Goal: Navigation & Orientation: Find specific page/section

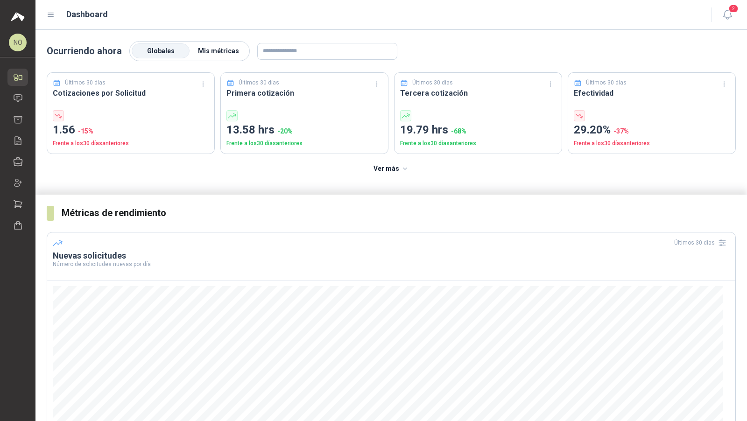
click at [226, 52] on span "Mis métricas" at bounding box center [218, 50] width 41 height 7
click at [412, 14] on icon "button" at bounding box center [728, 15] width 12 height 12
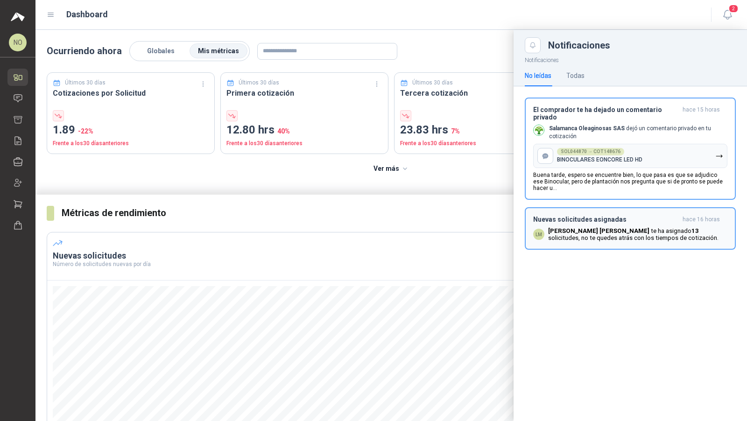
click at [412, 227] on p "[PERSON_NAME] te ha asignado 13 solicitudes , no te quedes atrás con los tiempo…" at bounding box center [637, 234] width 179 height 14
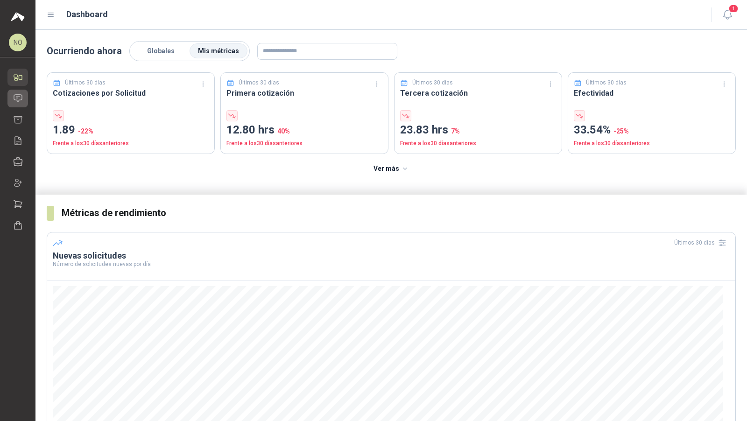
click at [21, 99] on icon at bounding box center [18, 98] width 10 height 10
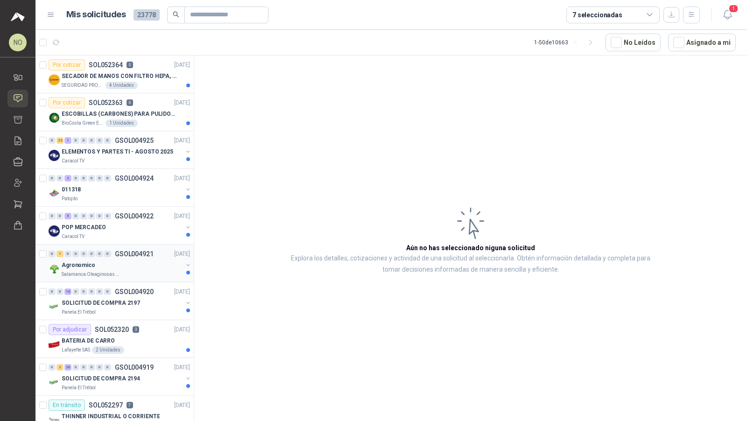
click at [131, 260] on div "Agronomico" at bounding box center [122, 265] width 121 height 11
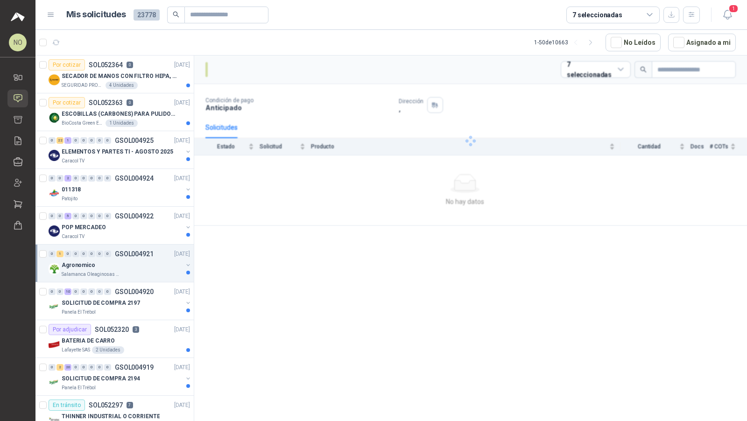
click at [131, 260] on div "Agronomico" at bounding box center [122, 265] width 121 height 11
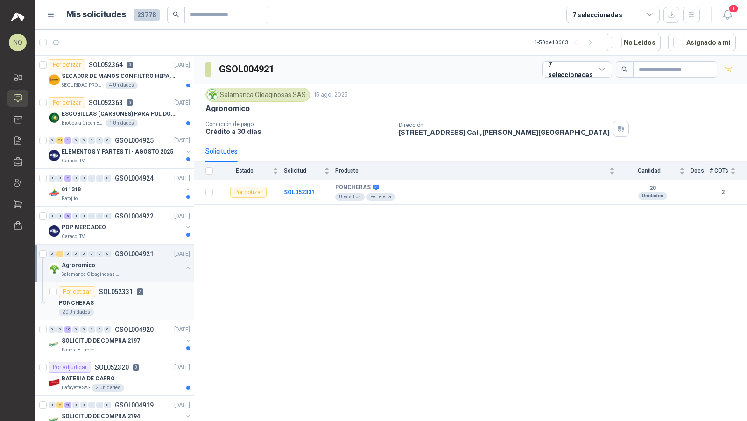
click at [127, 311] on div "20 Unidades" at bounding box center [124, 312] width 131 height 7
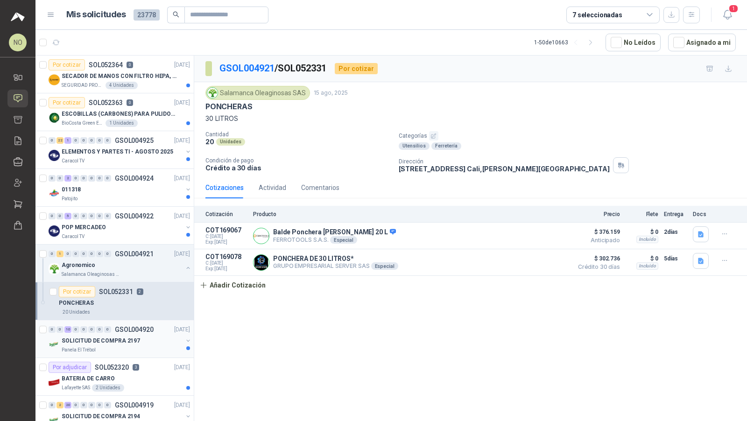
click at [151, 347] on div "Panela El Trébol" at bounding box center [122, 350] width 121 height 7
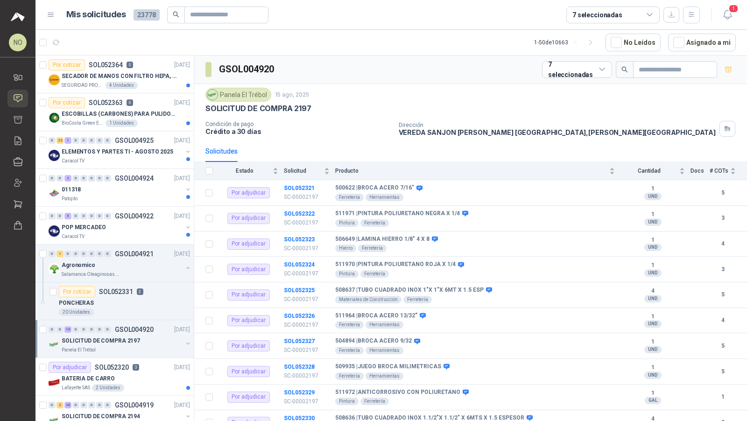
scroll to position [23, 0]
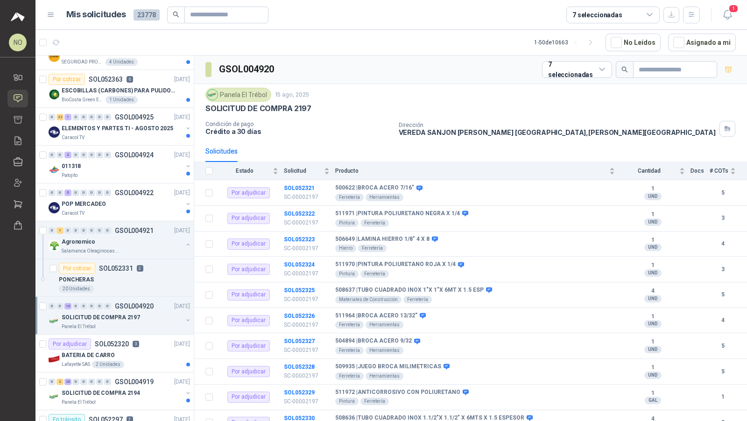
click at [151, 346] on div "Por adjudicar SOL052320 3 [DATE]" at bounding box center [119, 344] width 141 height 11
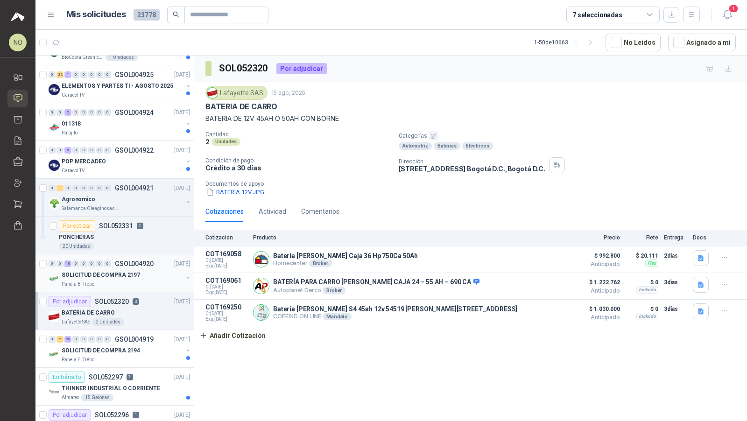
scroll to position [102, 0]
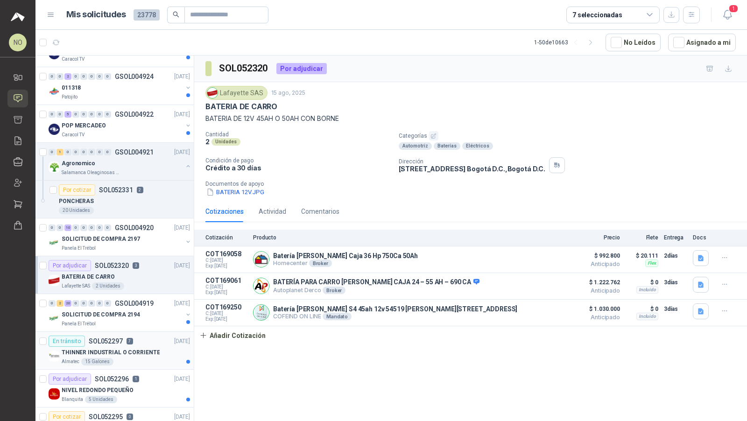
click at [138, 354] on div "THINNER INDUSTRIAL O CORRIENTE" at bounding box center [126, 352] width 128 height 11
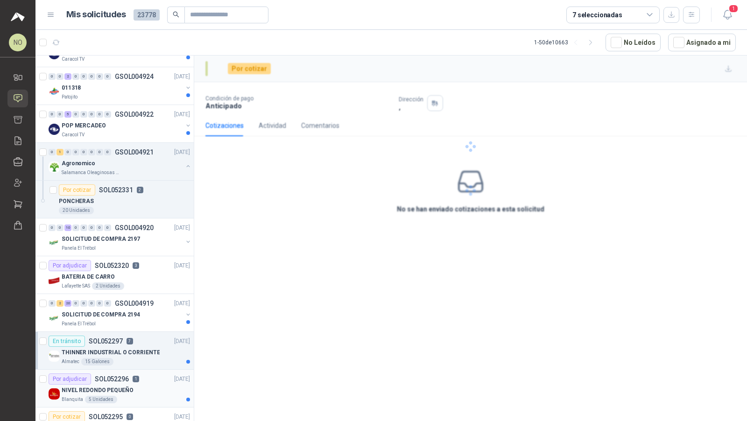
click at [137, 369] on div "NIVEL REDONDO PEQUEÑO" at bounding box center [126, 390] width 128 height 11
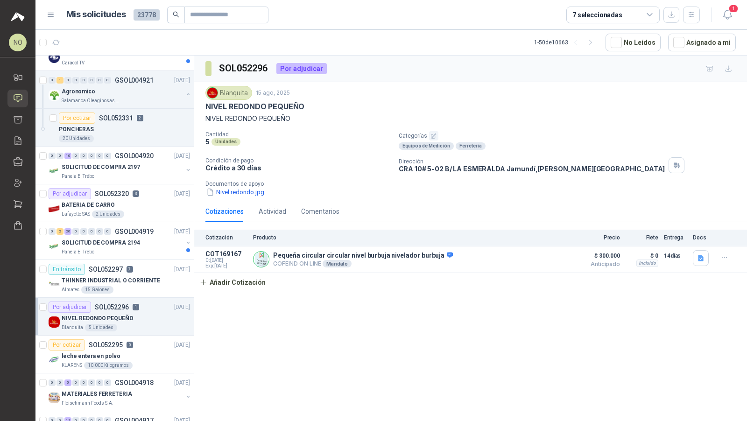
scroll to position [175, 0]
click at [140, 361] on div "KLARENS 10.000 Kilogramos" at bounding box center [126, 364] width 128 height 7
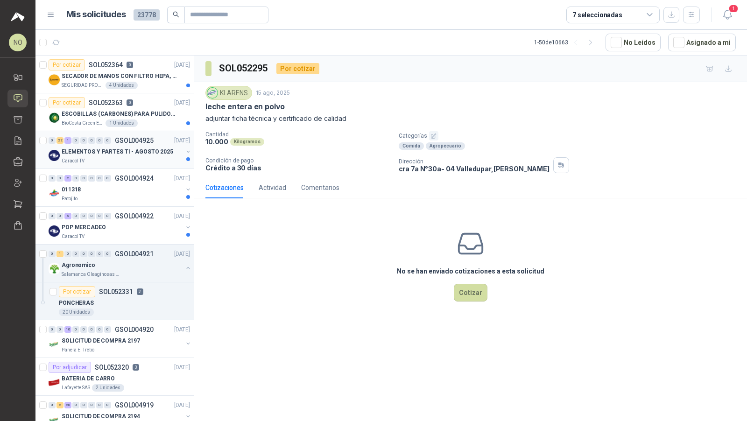
click at [135, 157] on div "Caracol TV" at bounding box center [122, 160] width 121 height 7
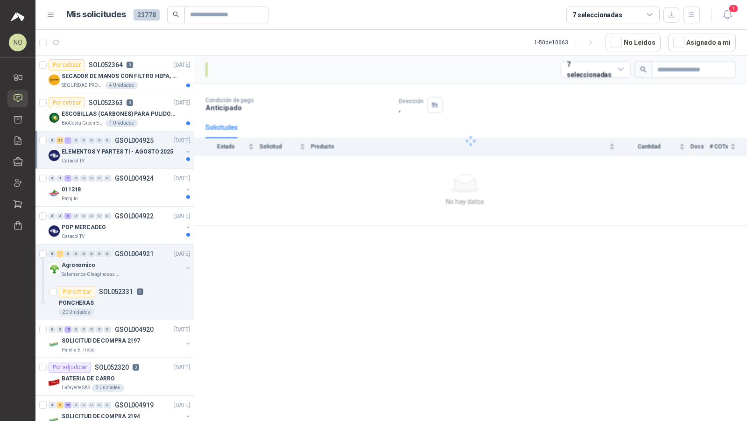
click at [135, 157] on div "Caracol TV" at bounding box center [122, 160] width 121 height 7
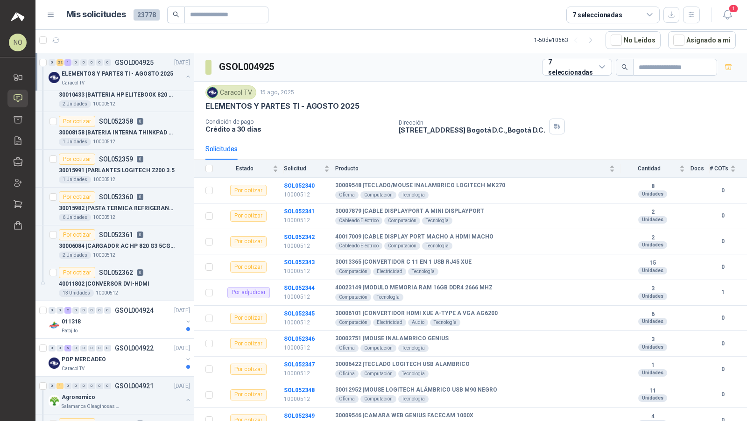
scroll to position [737, 0]
click at [131, 317] on div "011318" at bounding box center [122, 320] width 121 height 11
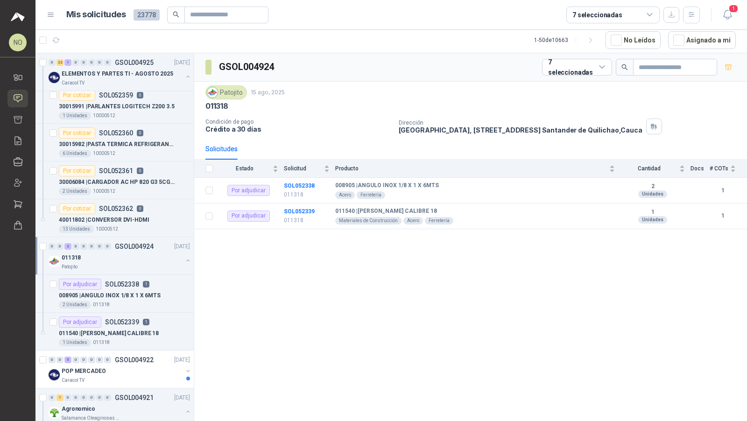
scroll to position [802, 0]
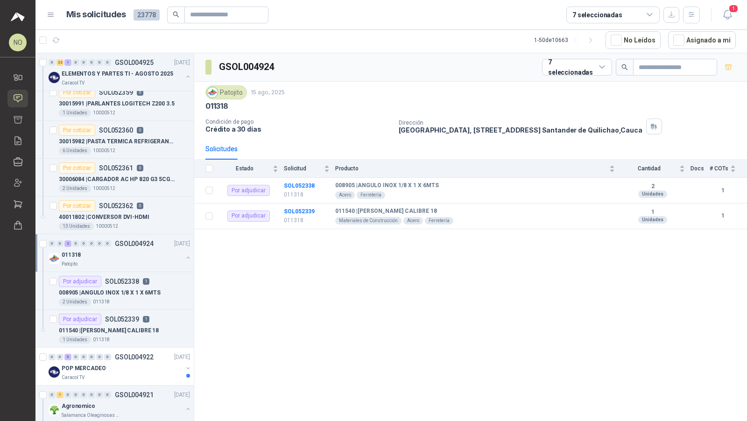
click at [131, 317] on div "Por adjudicar SOL052339 1" at bounding box center [104, 319] width 91 height 11
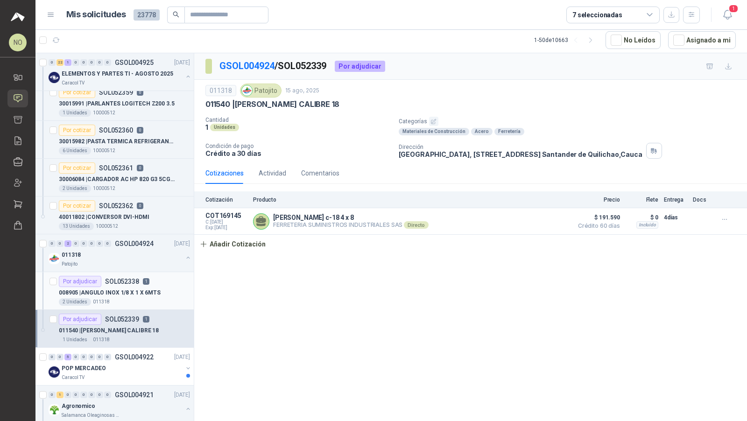
click at [136, 290] on div "008905 | ANGULO INOX 1/8 X 1 X 6MTS" at bounding box center [124, 292] width 131 height 11
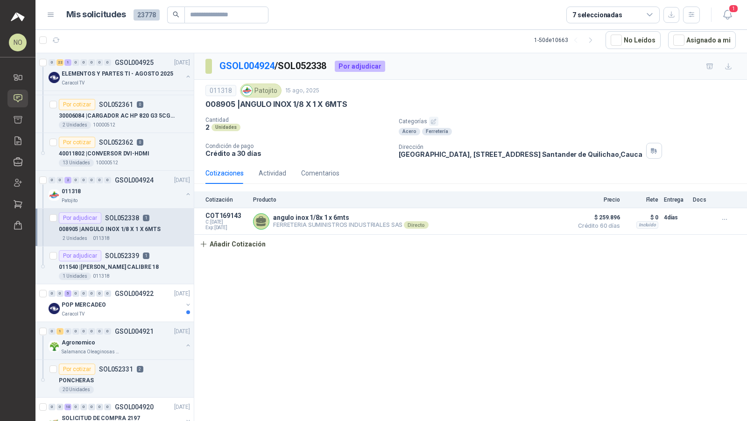
scroll to position [869, 0]
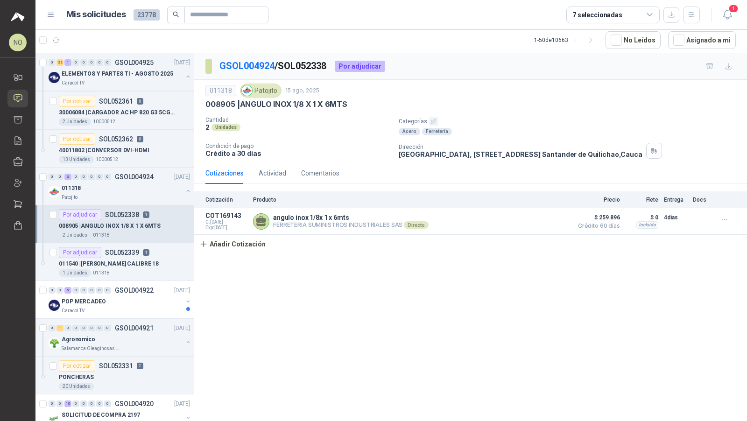
click at [136, 296] on div "POP MERCADEO" at bounding box center [122, 301] width 121 height 11
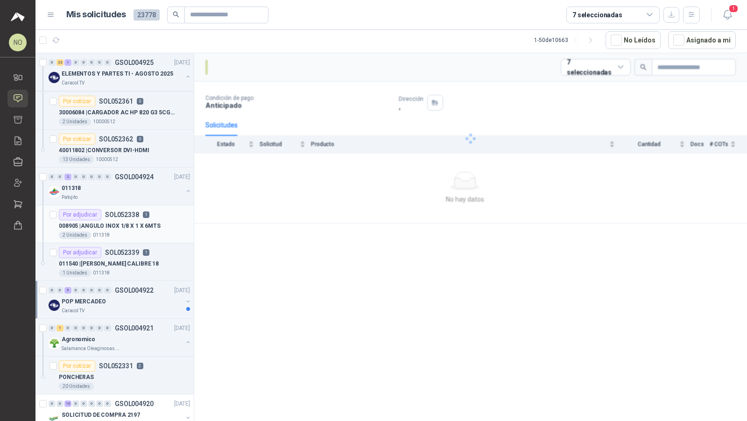
click at [136, 296] on div "POP MERCADEO" at bounding box center [122, 301] width 121 height 11
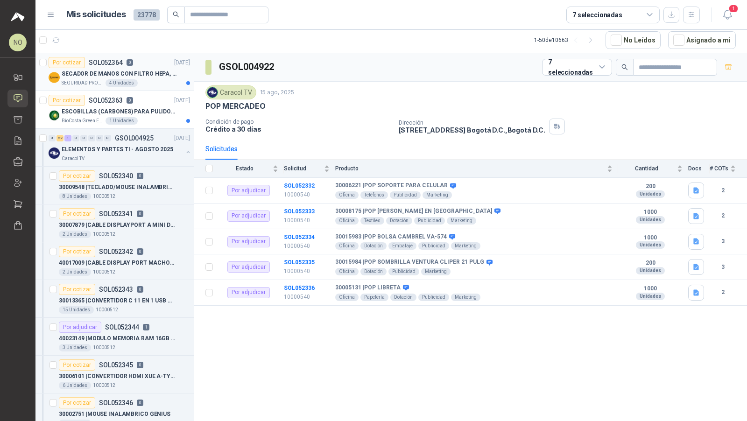
click at [149, 76] on p "SECADOR DE MANOS CON FILTRO HEPA, SECADO RAPIDO" at bounding box center [120, 74] width 116 height 9
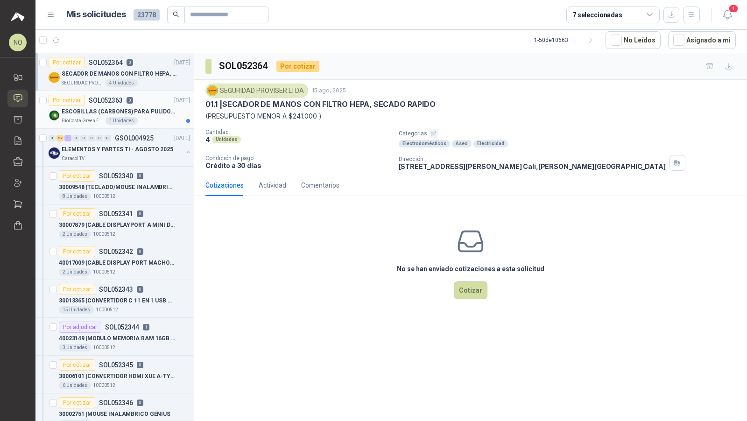
click at [163, 107] on p "ESCOBILLAS (CARBONES) PARA PULIDORA DEWALT" at bounding box center [120, 111] width 116 height 9
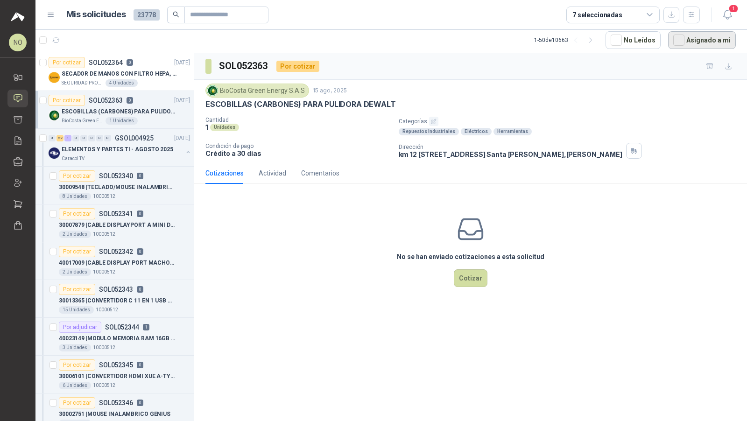
click at [412, 42] on button "Asignado a mi" at bounding box center [702, 40] width 68 height 18
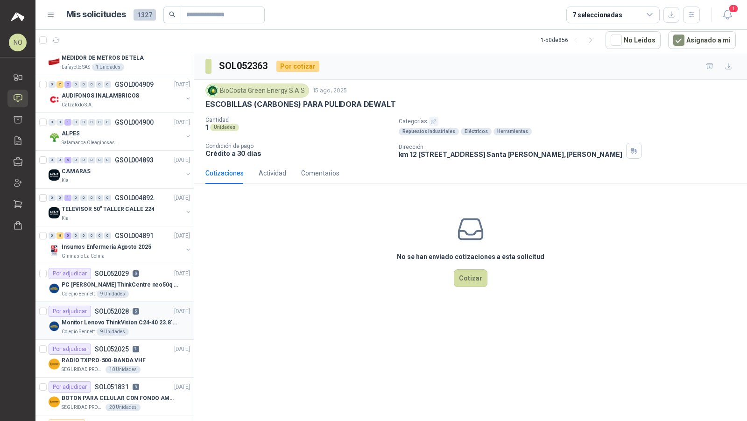
scroll to position [151, 0]
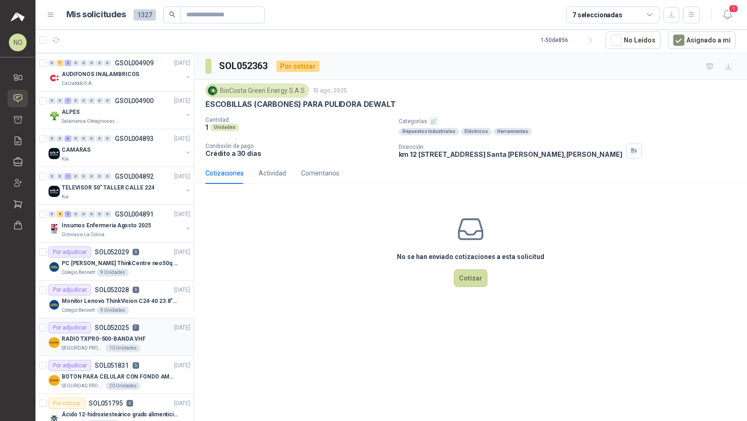
click at [157, 334] on div "RADIO TXPRO-500-BANDA VHF" at bounding box center [126, 338] width 128 height 11
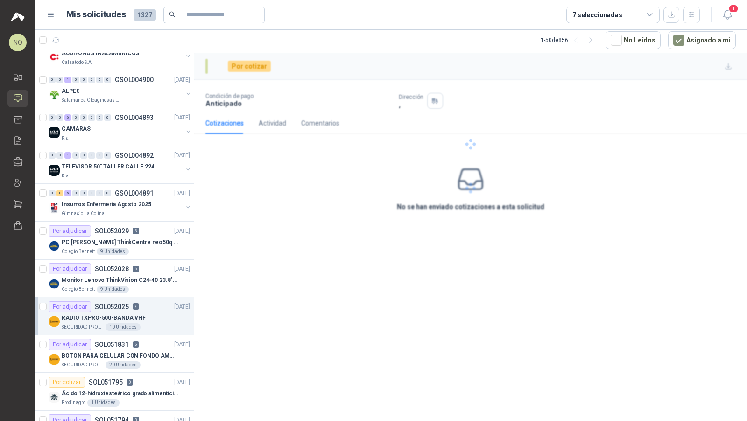
scroll to position [174, 0]
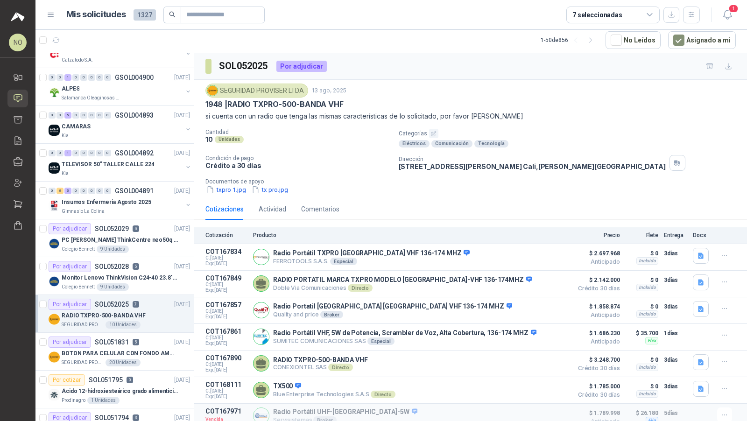
click at [156, 338] on div "Por adjudicar SOL051831 5 [DATE]" at bounding box center [119, 342] width 141 height 11
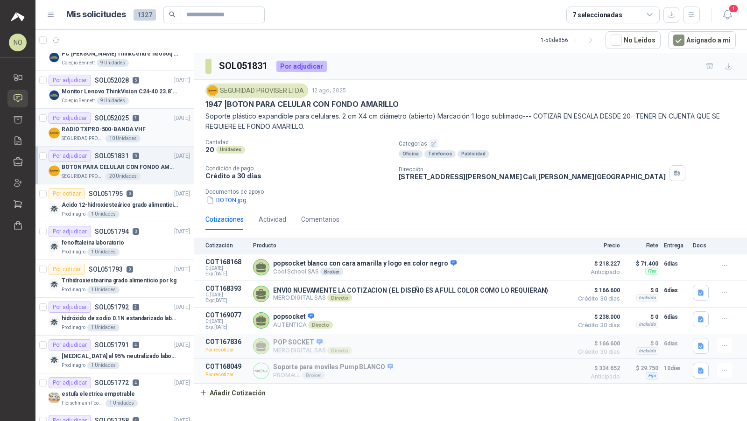
scroll to position [361, 0]
click at [143, 303] on div "Por adjudicar SOL051792 2 [DATE]" at bounding box center [119, 306] width 141 height 11
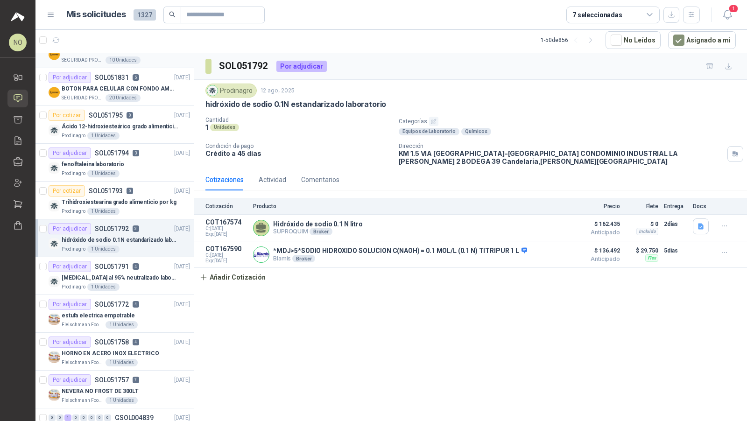
scroll to position [439, 0]
click at [143, 303] on div "Por adjudicar SOL051772 4 [DATE]" at bounding box center [119, 303] width 141 height 11
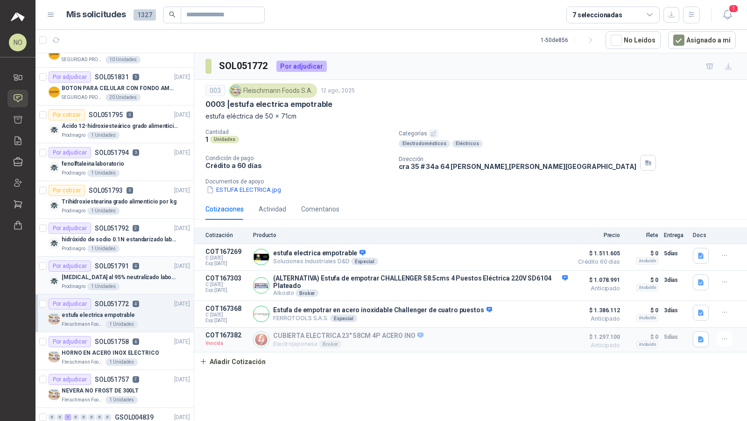
click at [152, 273] on p "[MEDICAL_DATA] al 95% neutralizado laboratorio" at bounding box center [120, 277] width 116 height 9
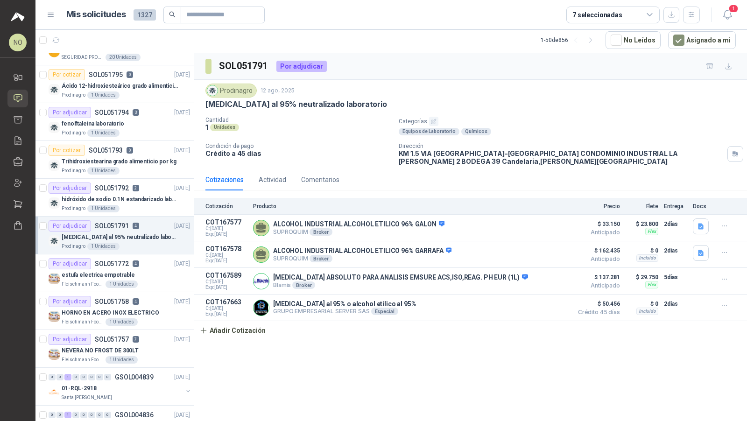
scroll to position [480, 0]
click at [152, 270] on div "estufa electrica empotrable" at bounding box center [126, 274] width 128 height 11
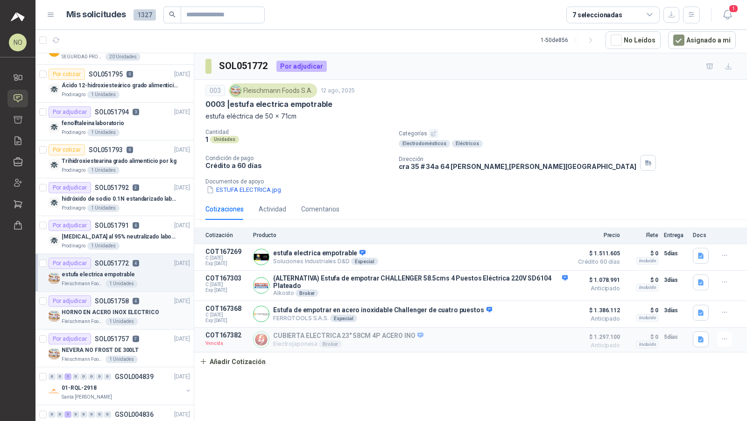
click at [144, 299] on div "Por adjudicar SOL051758 4 [DATE]" at bounding box center [119, 301] width 141 height 11
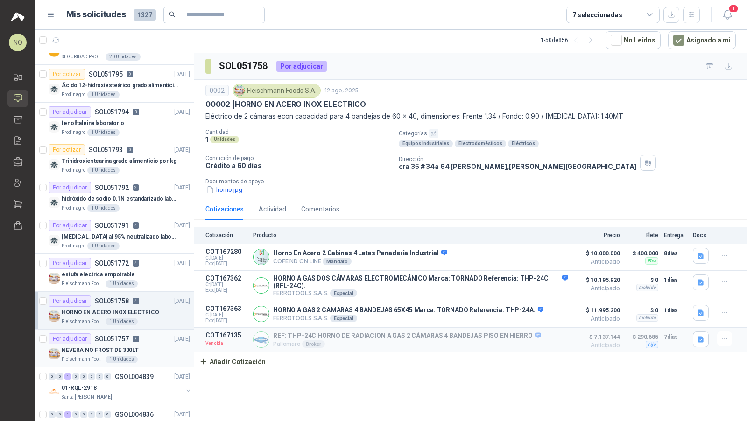
click at [139, 335] on div "Por adjudicar SOL051757 7 [DATE]" at bounding box center [119, 338] width 141 height 11
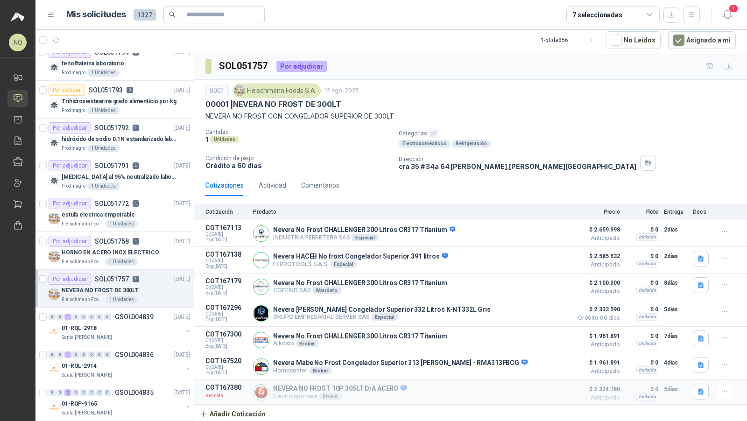
scroll to position [539, 0]
click at [139, 335] on div "Santa [PERSON_NAME]" at bounding box center [122, 337] width 121 height 7
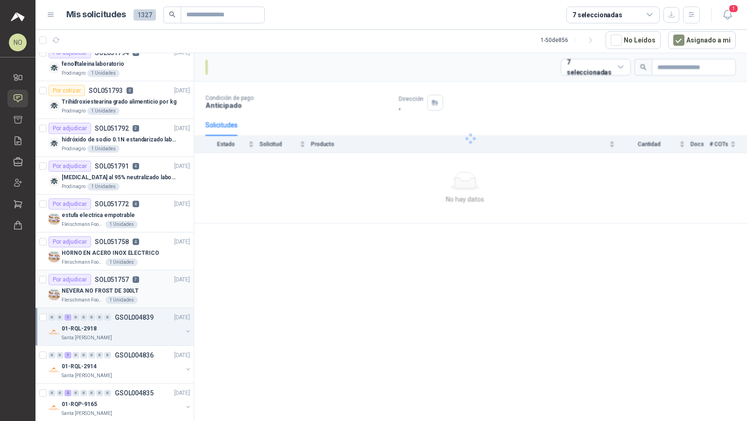
click at [139, 335] on div "Santa [PERSON_NAME]" at bounding box center [122, 337] width 121 height 7
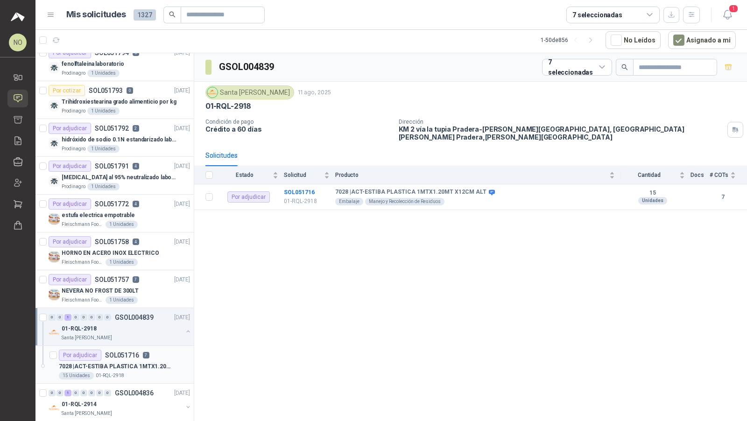
click at [139, 361] on div "7028 | ACT-ESTIBA PLASTICA 1MTX1.20MT X12CM ALT" at bounding box center [124, 366] width 131 height 11
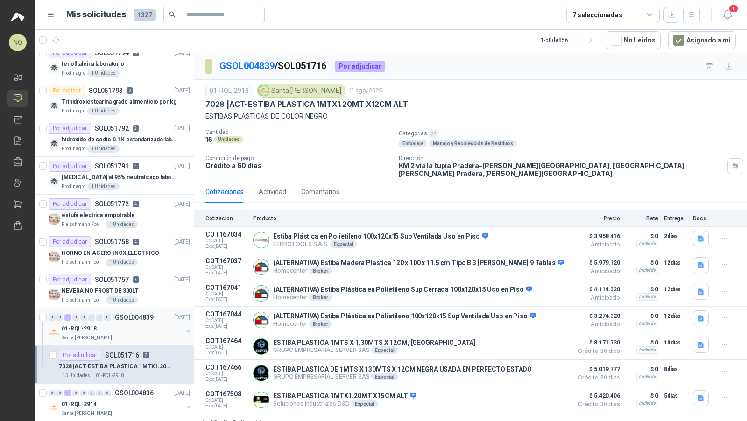
click at [157, 323] on div "01-RQL-2918" at bounding box center [122, 328] width 121 height 11
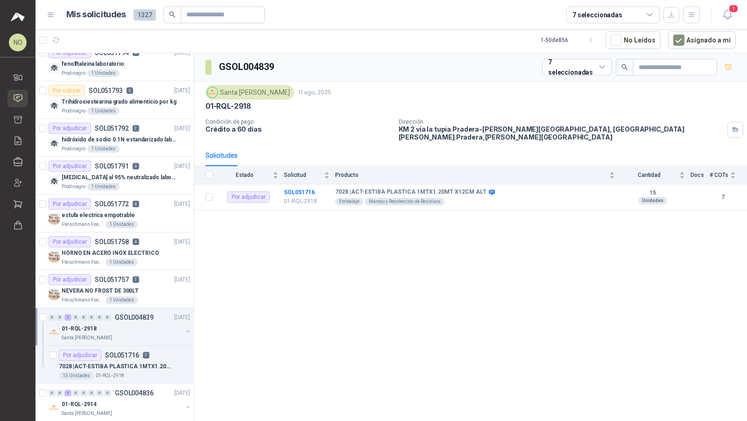
click at [157, 323] on div "01-RQL-2918" at bounding box center [122, 328] width 121 height 11
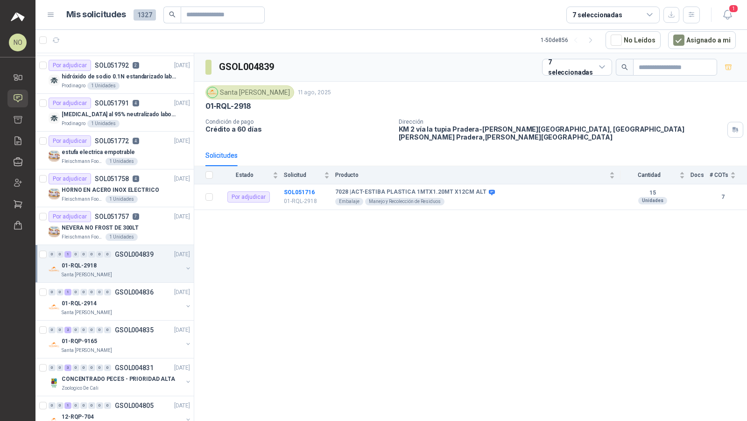
scroll to position [603, 0]
click at [163, 271] on div "Santa [PERSON_NAME]" at bounding box center [122, 274] width 121 height 7
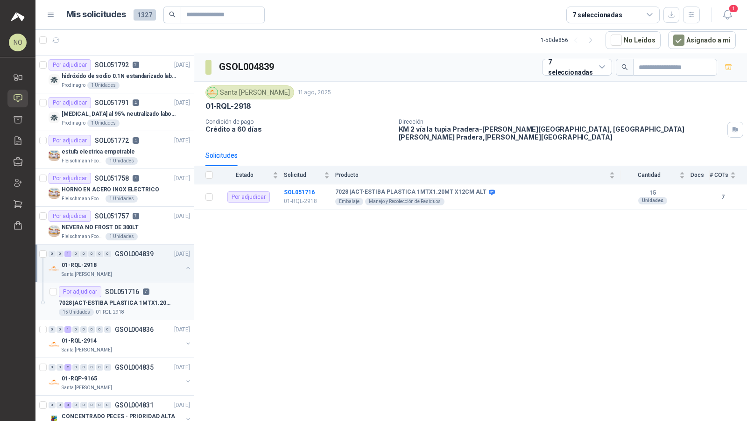
click at [147, 299] on p "7028 | ACT-ESTIBA PLASTICA 1MTX1.20MT X12CM ALT" at bounding box center [117, 303] width 116 height 9
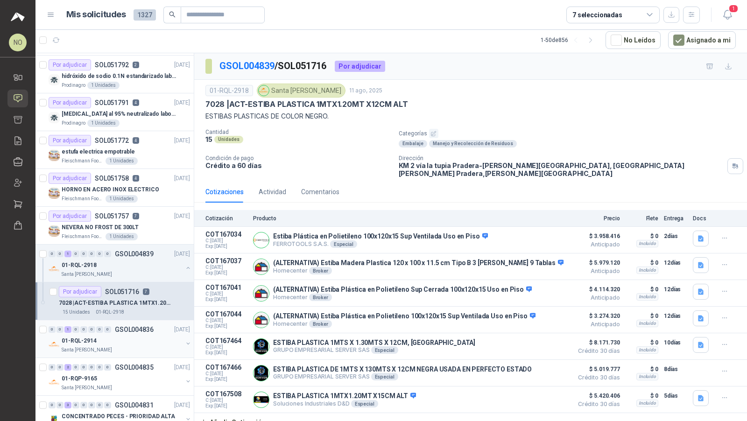
click at [115, 326] on p "GSOL004836" at bounding box center [134, 329] width 39 height 7
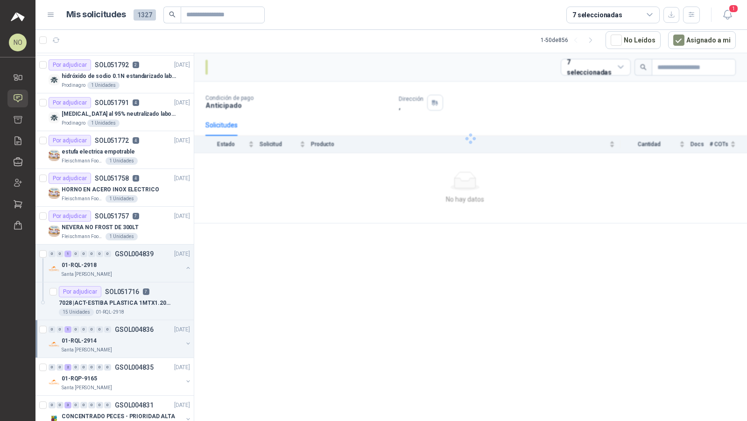
click at [115, 326] on p "GSOL004836" at bounding box center [134, 329] width 39 height 7
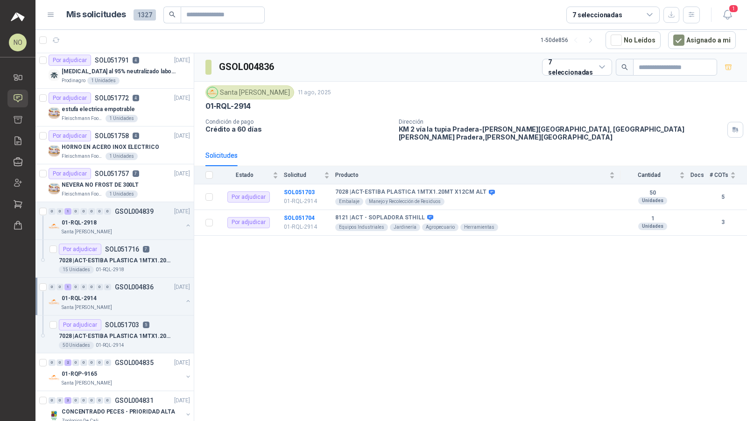
scroll to position [645, 0]
click at [115, 323] on div "Por adjudicar SOL051703 5" at bounding box center [104, 325] width 91 height 11
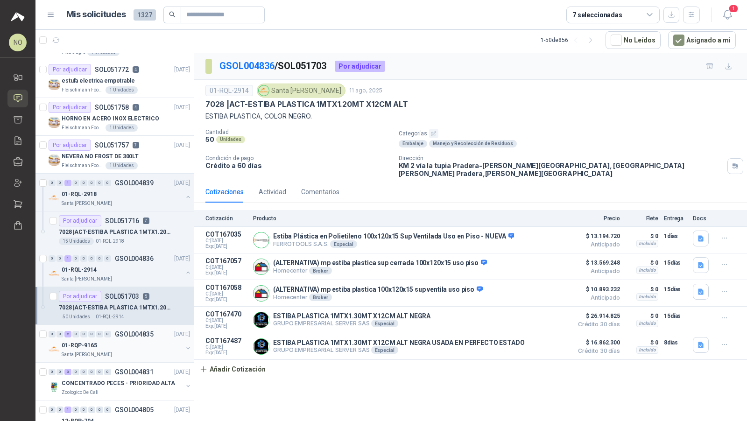
scroll to position [678, 0]
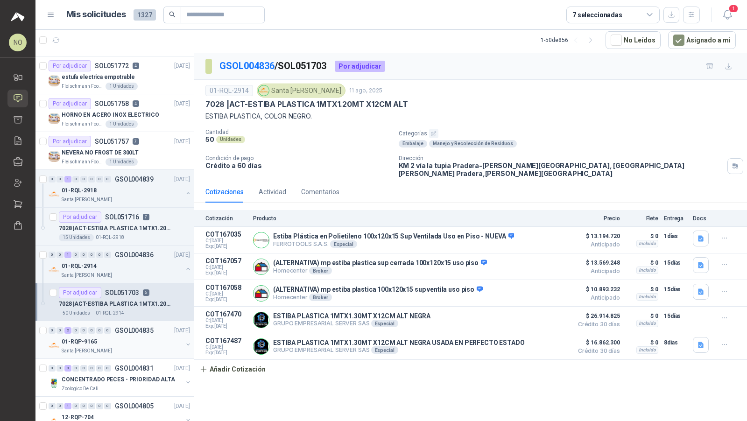
click at [135, 329] on div "0 0 2 0 0 0 0 0 GSOL004835 [DATE]" at bounding box center [120, 330] width 143 height 11
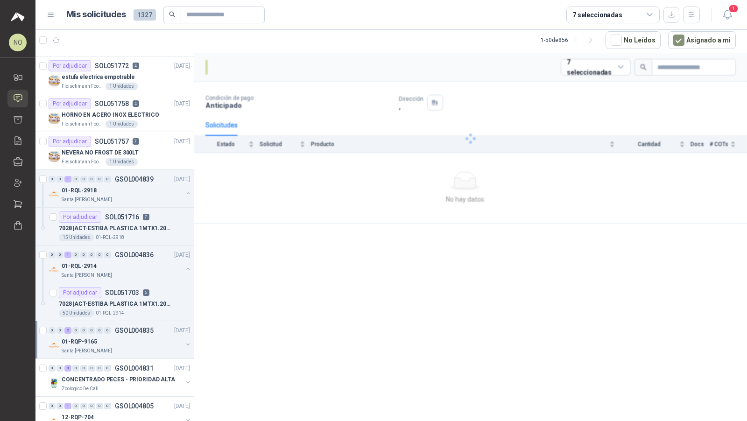
click at [135, 329] on div "0 0 2 0 0 0 0 0 GSOL004835 [DATE]" at bounding box center [120, 330] width 143 height 11
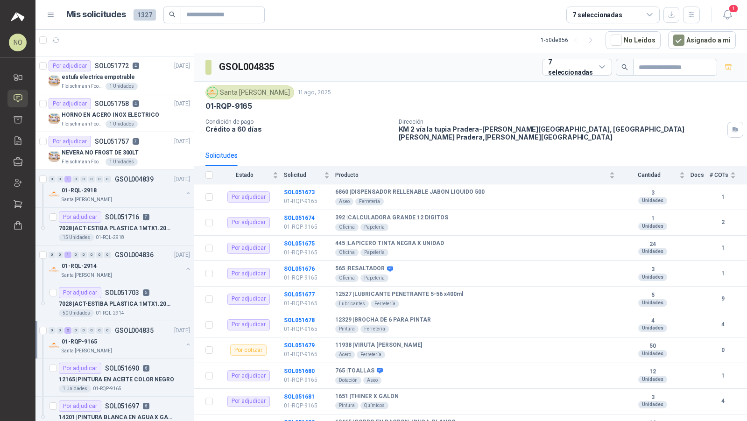
scroll to position [722, 0]
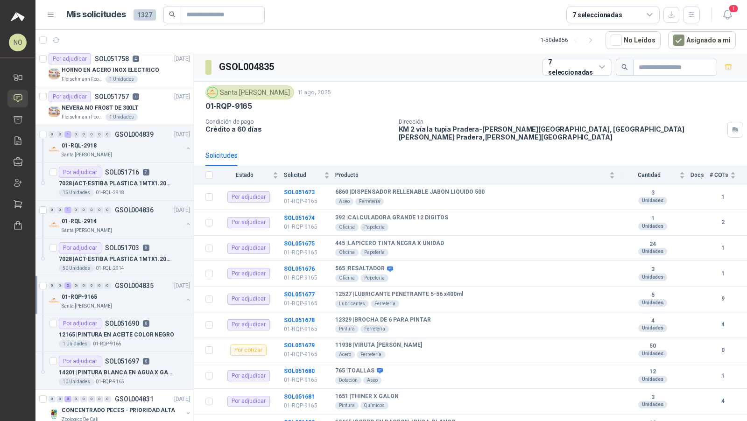
click at [135, 331] on p "12165 | PINTURA EN ACEITE COLOR NEGRO" at bounding box center [116, 335] width 115 height 9
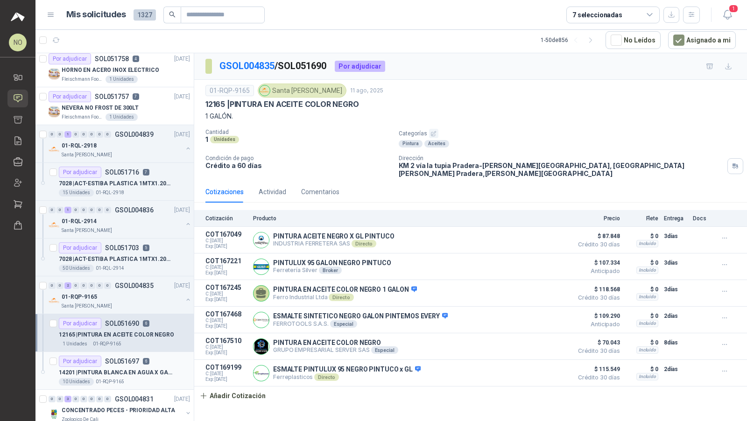
click at [130, 368] on p "14201 | PINTURA BLANCA EN AGUA X GALON" at bounding box center [117, 372] width 116 height 9
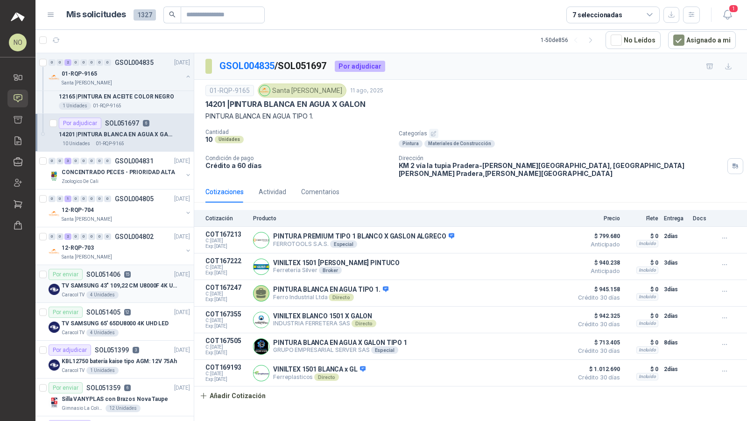
scroll to position [970, 0]
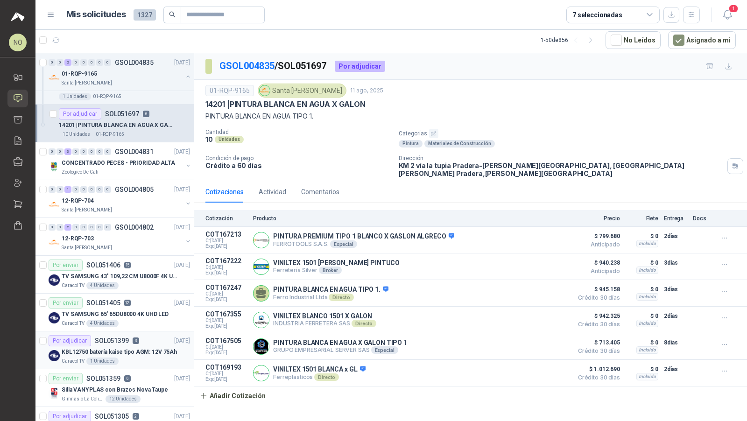
click at [141, 348] on p "KBL12750 batería kaise tipo AGM: 12V 75Ah" at bounding box center [119, 352] width 115 height 9
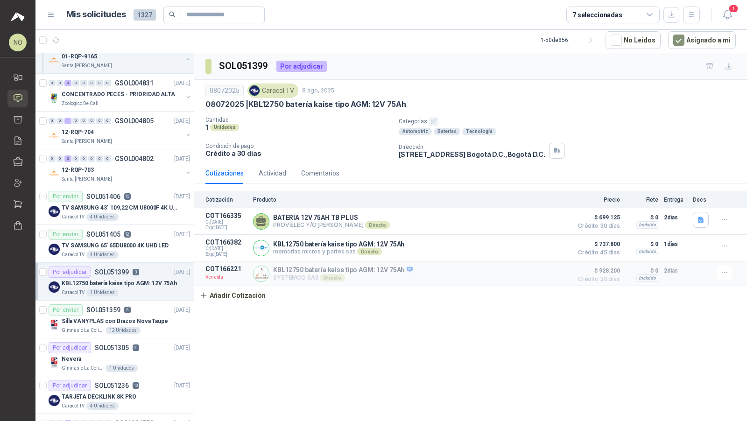
click at [141, 342] on div "Por adjudicar SOL051305 2 [DATE]" at bounding box center [119, 347] width 141 height 11
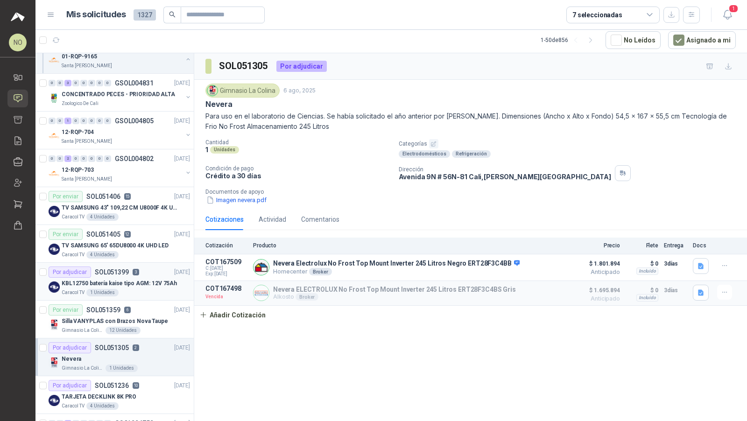
scroll to position [1073, 0]
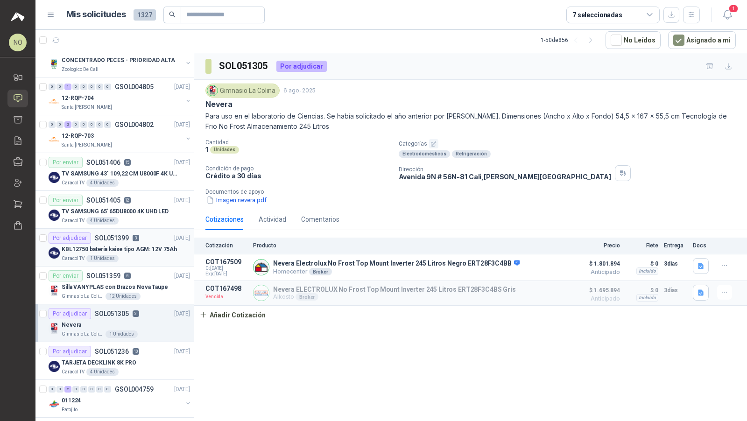
click at [141, 346] on div "Por adjudicar SOL051236 10 [DATE]" at bounding box center [119, 351] width 141 height 11
